Goal: Complete application form

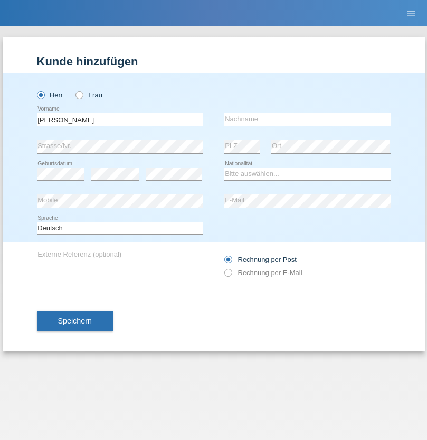
type input "[PERSON_NAME]"
click at [307, 119] on input "text" at bounding box center [307, 119] width 166 height 13
type input "[PERSON_NAME]"
select select "IT"
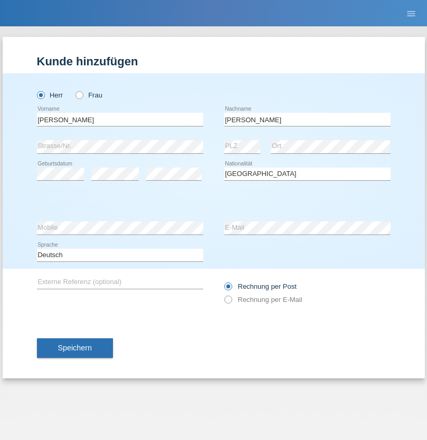
select select "C"
select select "27"
select select "07"
select select "2016"
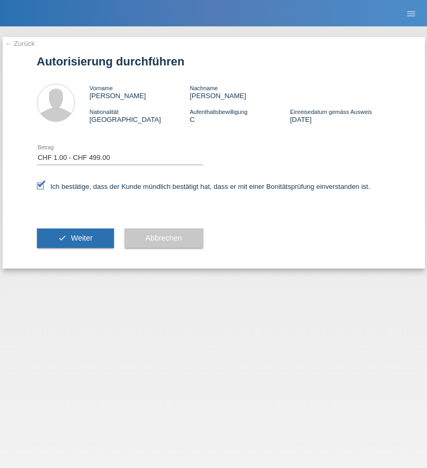
select select "1"
click at [75, 238] on span "Weiter" at bounding box center [82, 238] width 22 height 8
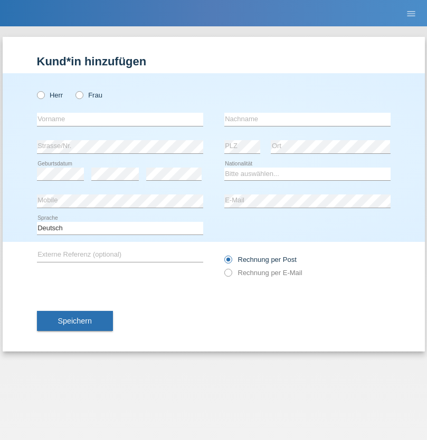
radio input "true"
click at [120, 119] on input "text" at bounding box center [120, 119] width 166 height 13
type input "[PERSON_NAME]"
click at [307, 119] on input "text" at bounding box center [307, 119] width 166 height 13
type input "Balkhi"
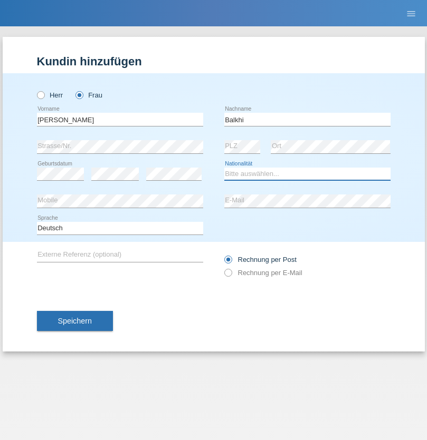
select select "SL"
select select "C"
select select "06"
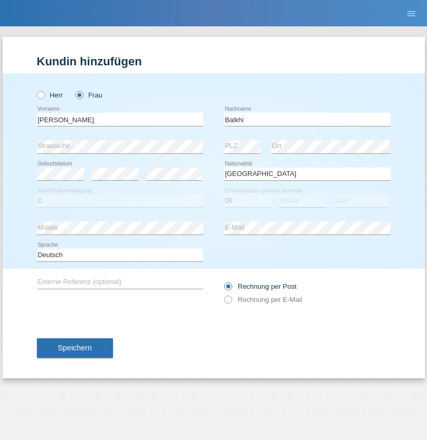
select select "04"
select select "2006"
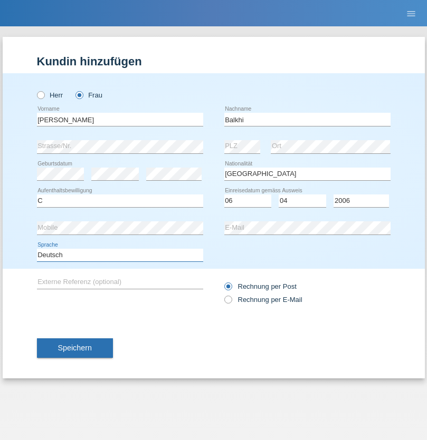
select select "en"
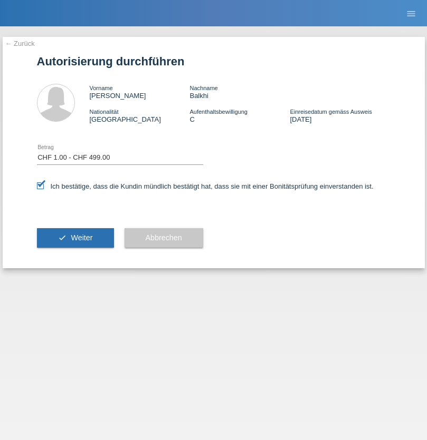
select select "1"
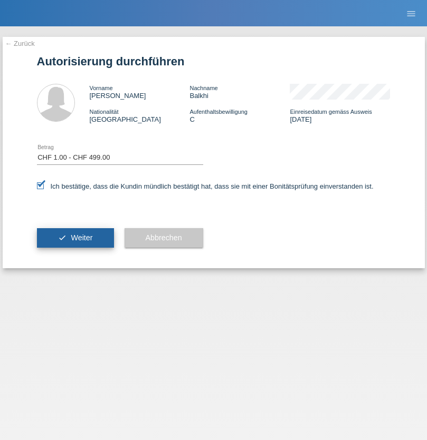
click at [75, 238] on span "Weiter" at bounding box center [82, 238] width 22 height 8
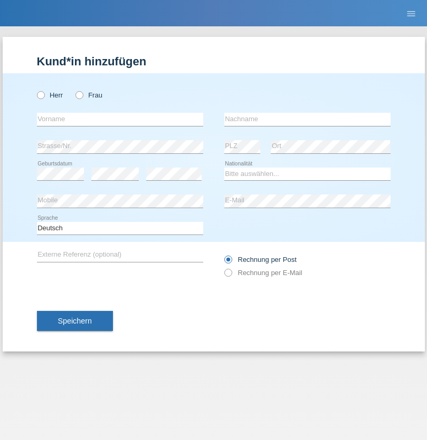
radio input "true"
click at [120, 119] on input "text" at bounding box center [120, 119] width 166 height 13
type input "firat"
click at [307, 119] on input "text" at bounding box center [307, 119] width 166 height 13
type input "kara"
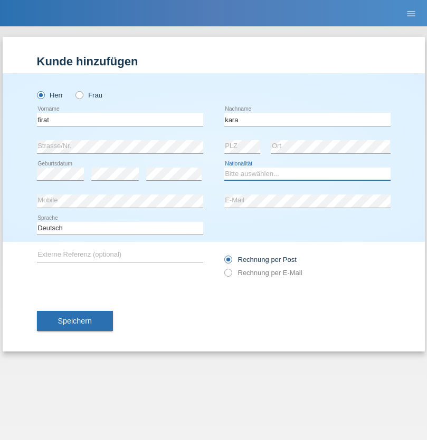
select select "CH"
radio input "true"
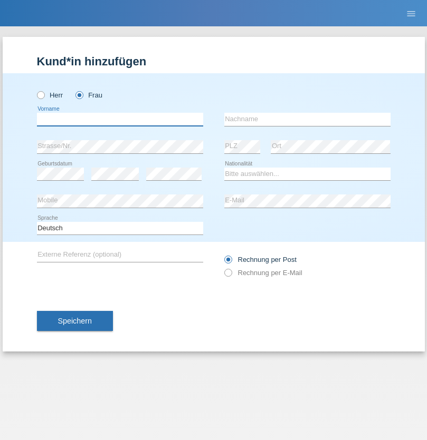
click at [120, 119] on input "text" at bounding box center [120, 119] width 166 height 13
type input "Nuria"
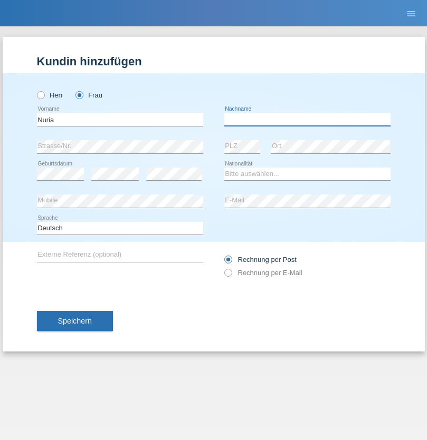
click at [307, 119] on input "text" at bounding box center [307, 119] width 166 height 13
type input "D'Antino"
select select "CH"
